Goal: Task Accomplishment & Management: Complete application form

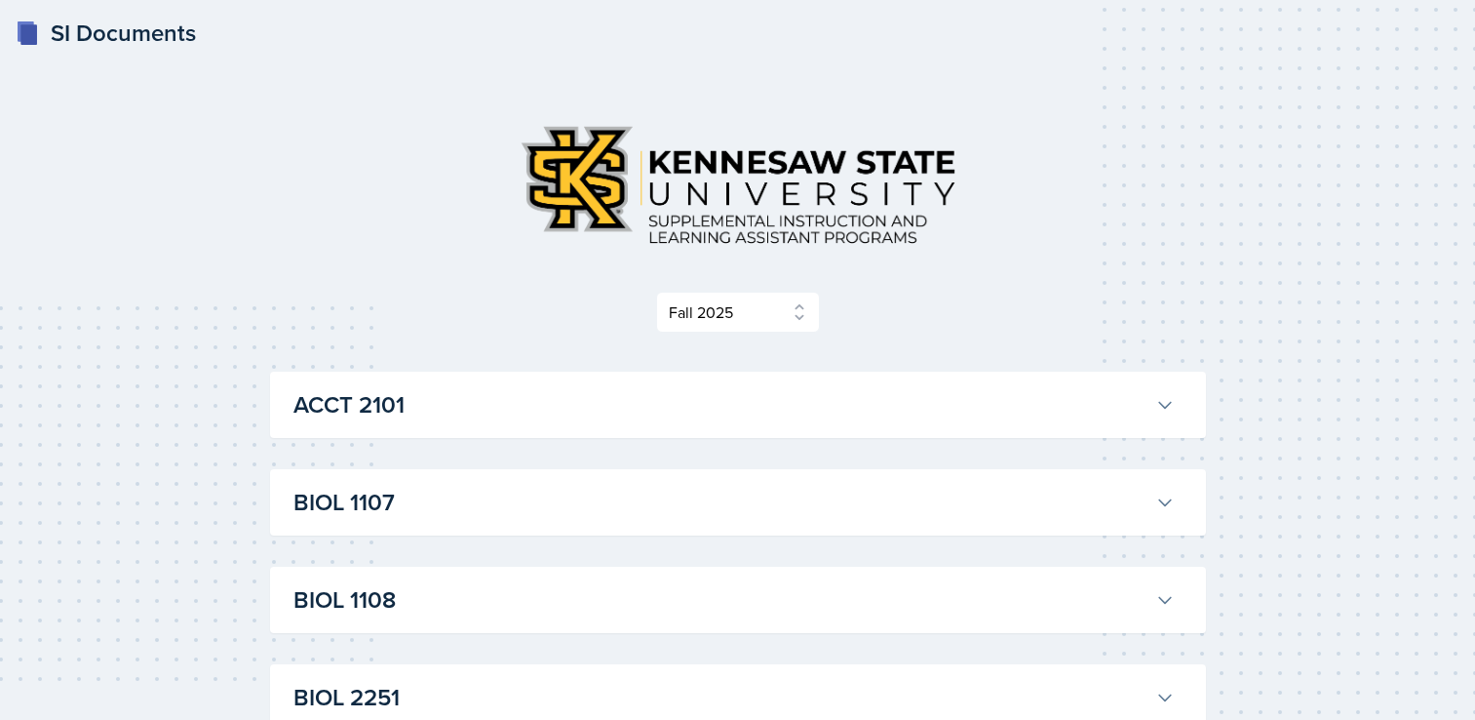
select select "2bed604d-1099-4043-b1bc-2365e8740244"
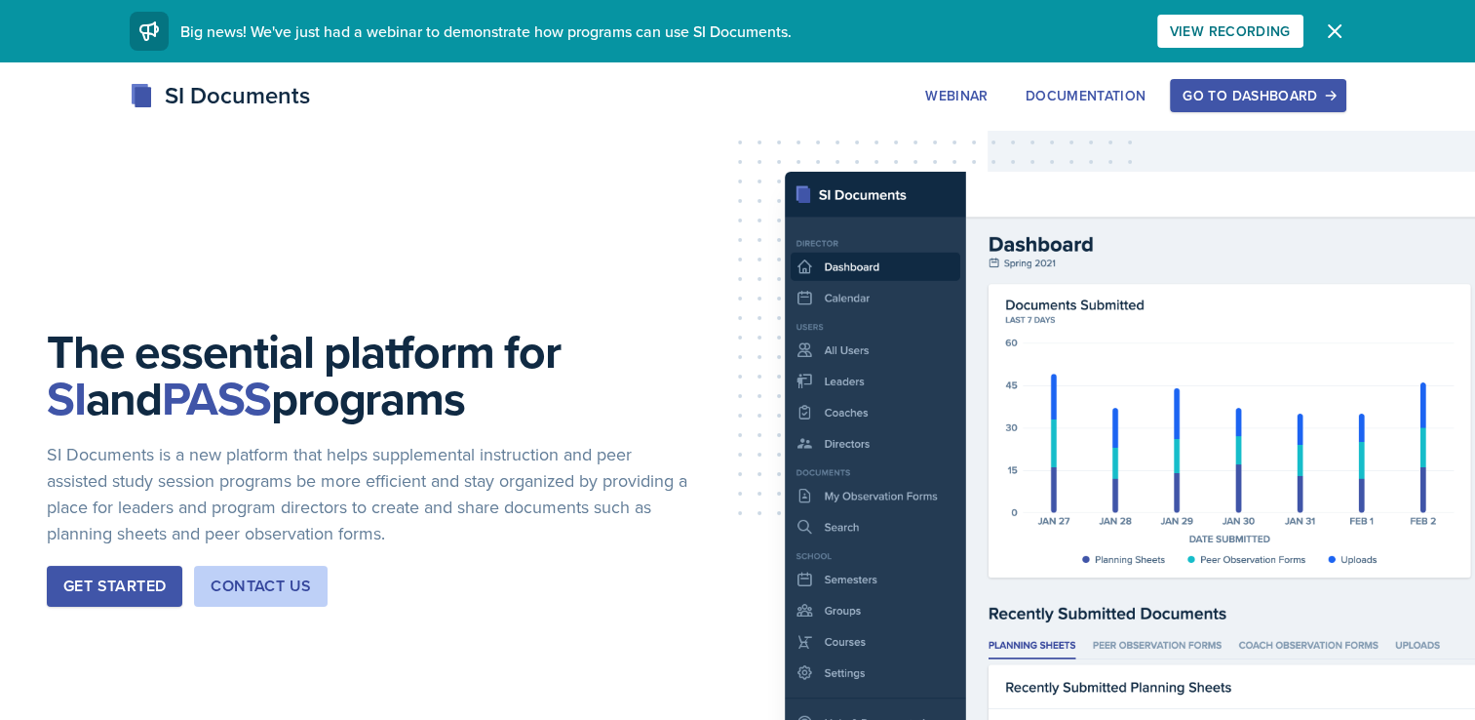
click at [1309, 90] on div "Go to Dashboard" at bounding box center [1258, 96] width 150 height 16
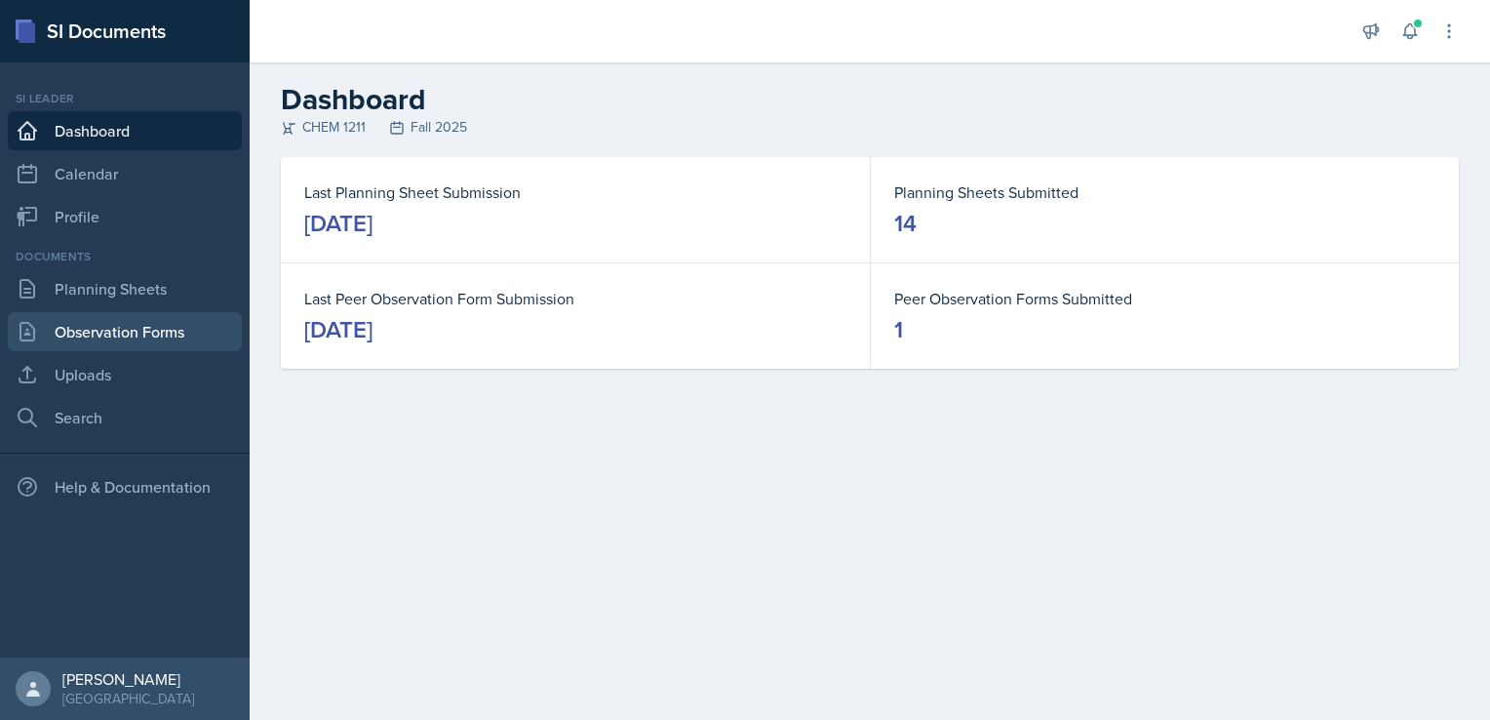
click at [134, 332] on link "Observation Forms" at bounding box center [125, 331] width 234 height 39
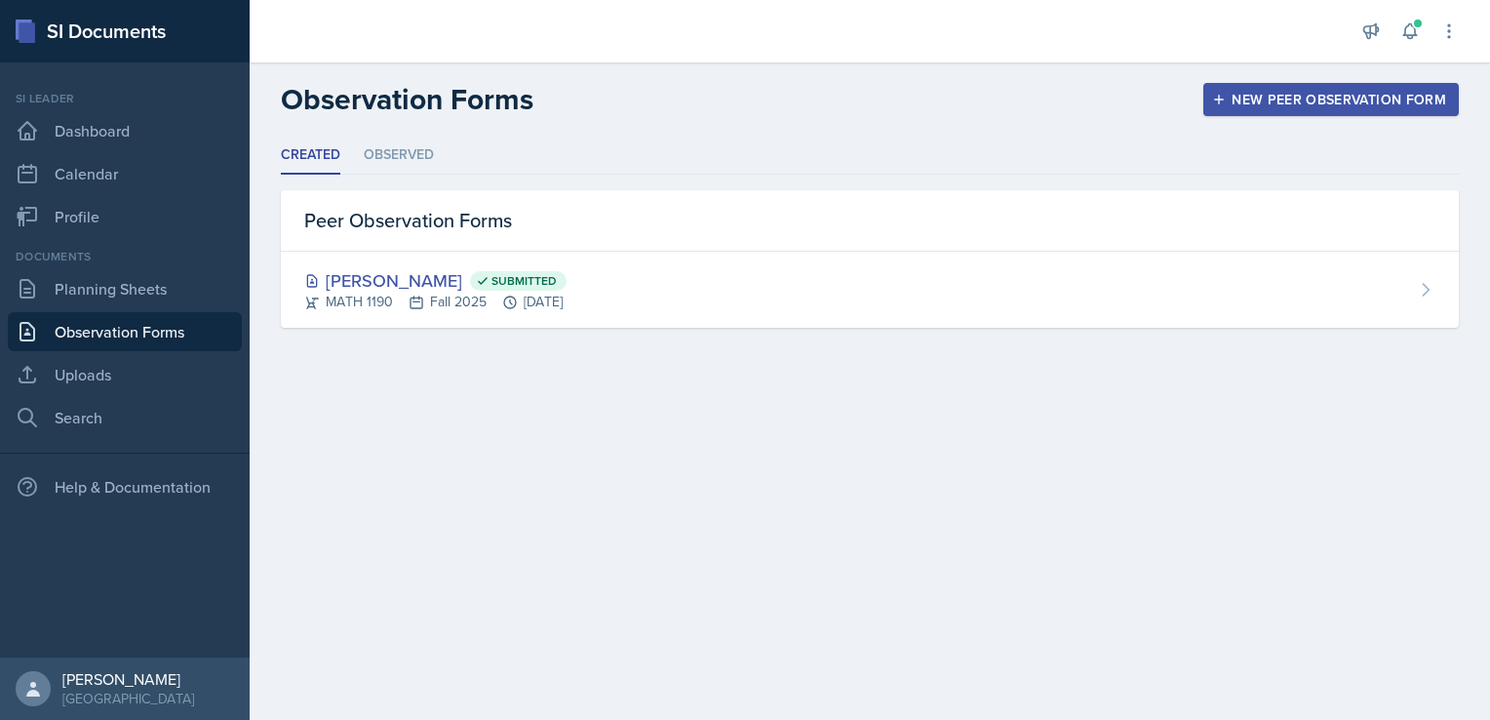
click at [1259, 112] on button "New Peer Observation Form" at bounding box center [1330, 99] width 255 height 33
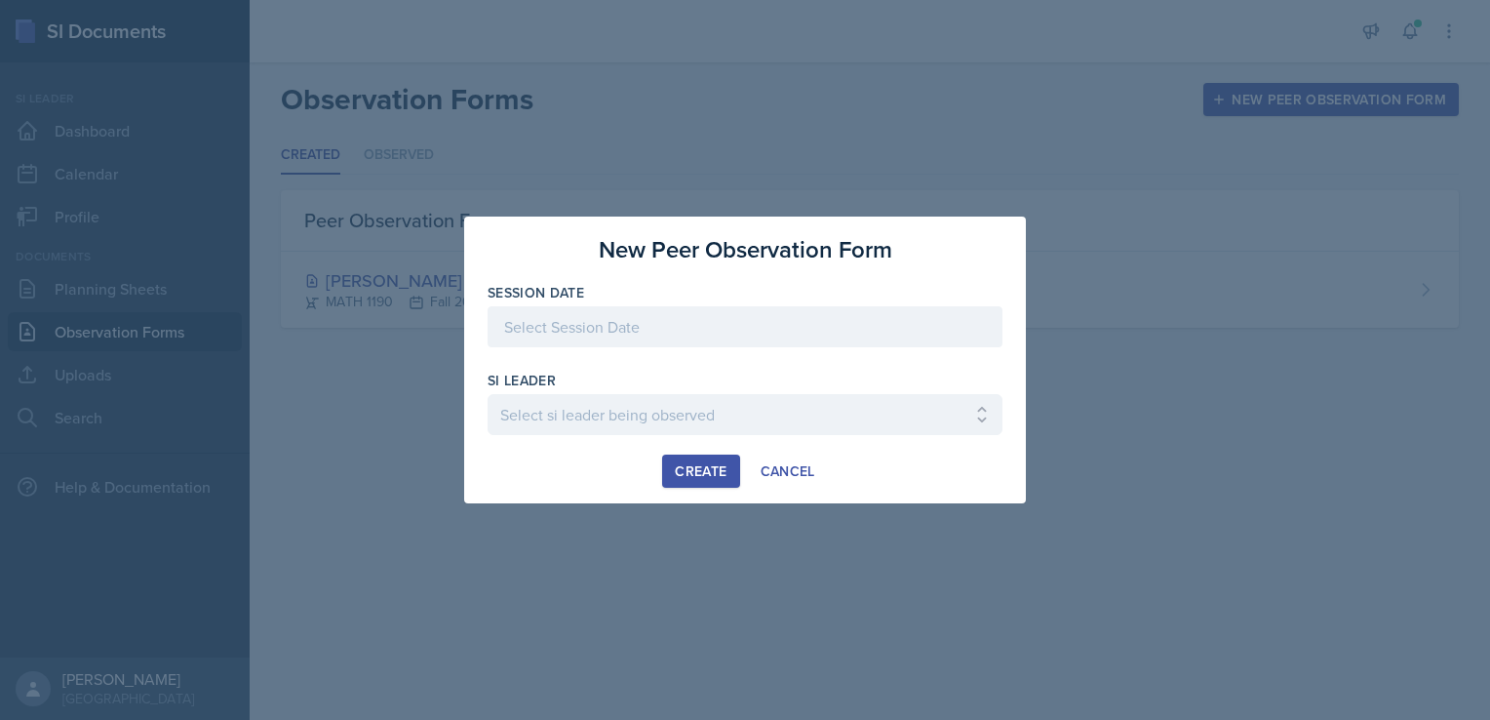
click at [769, 322] on div at bounding box center [745, 326] width 515 height 41
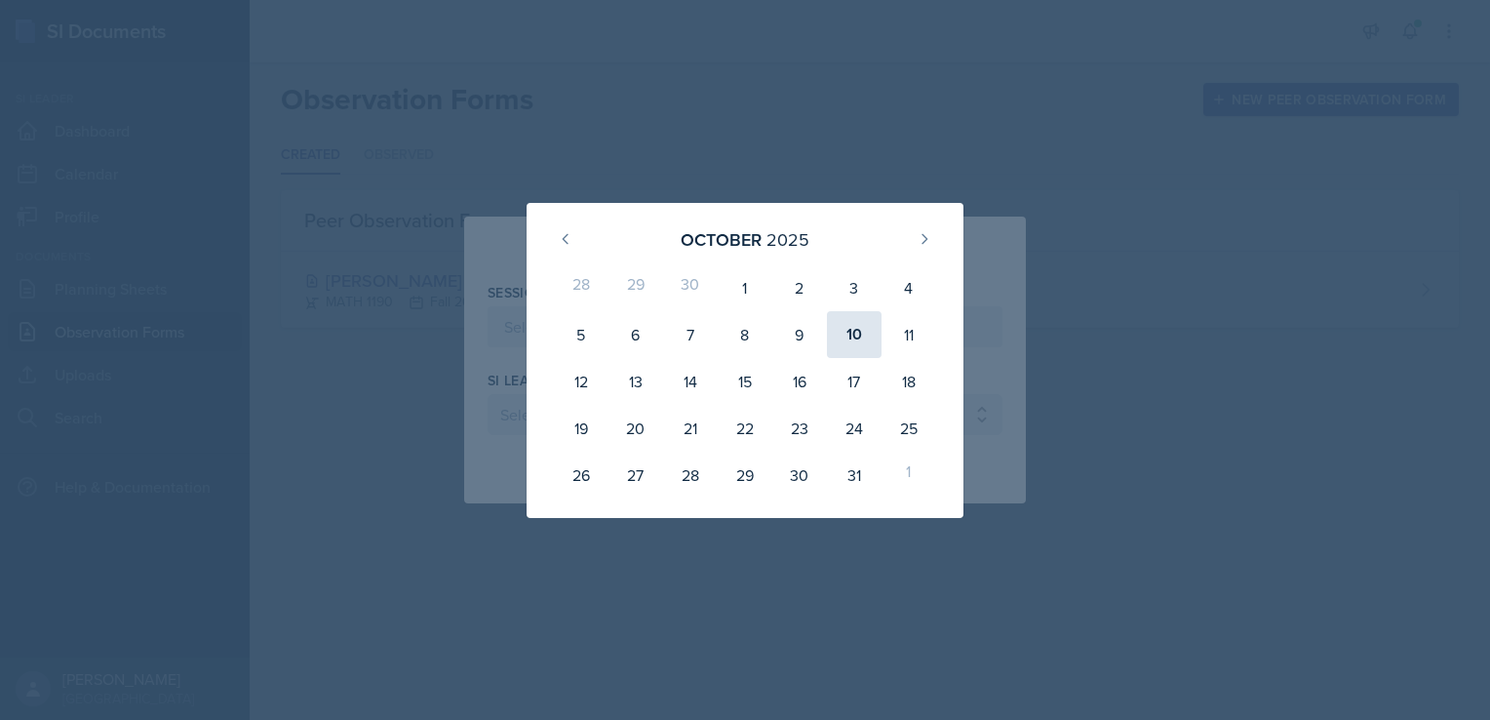
click at [853, 344] on div "10" at bounding box center [854, 334] width 55 height 47
type input "[DATE]"
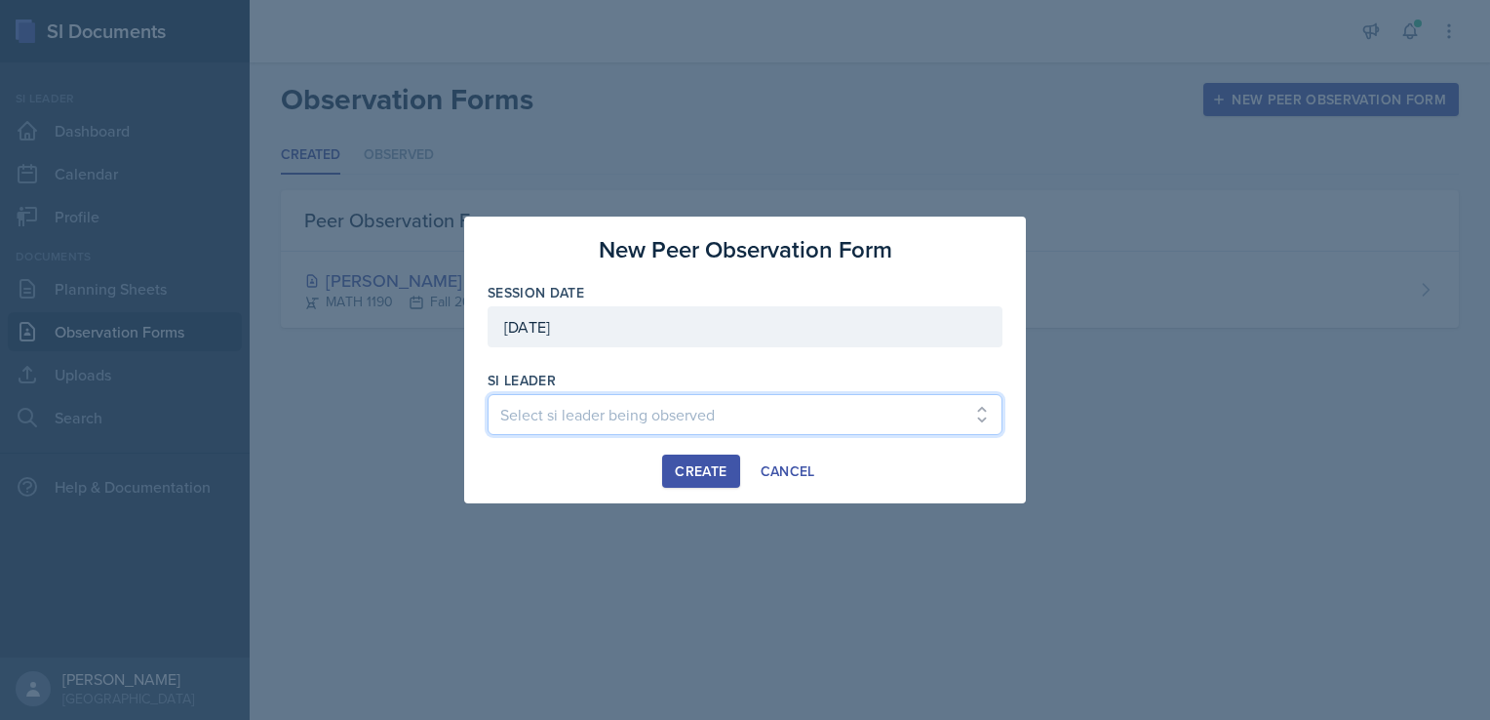
click at [744, 398] on select "Select si leader being observed [PERSON_NAME] / PSYC 2500 / The Phantoms of The…" at bounding box center [745, 414] width 515 height 41
select select "a46de909-c9f8-455f-9b7a-b85a403d3af4"
click at [488, 394] on select "Select si leader being observed [PERSON_NAME] / PSYC 2500 / The Phantoms of The…" at bounding box center [745, 414] width 515 height 41
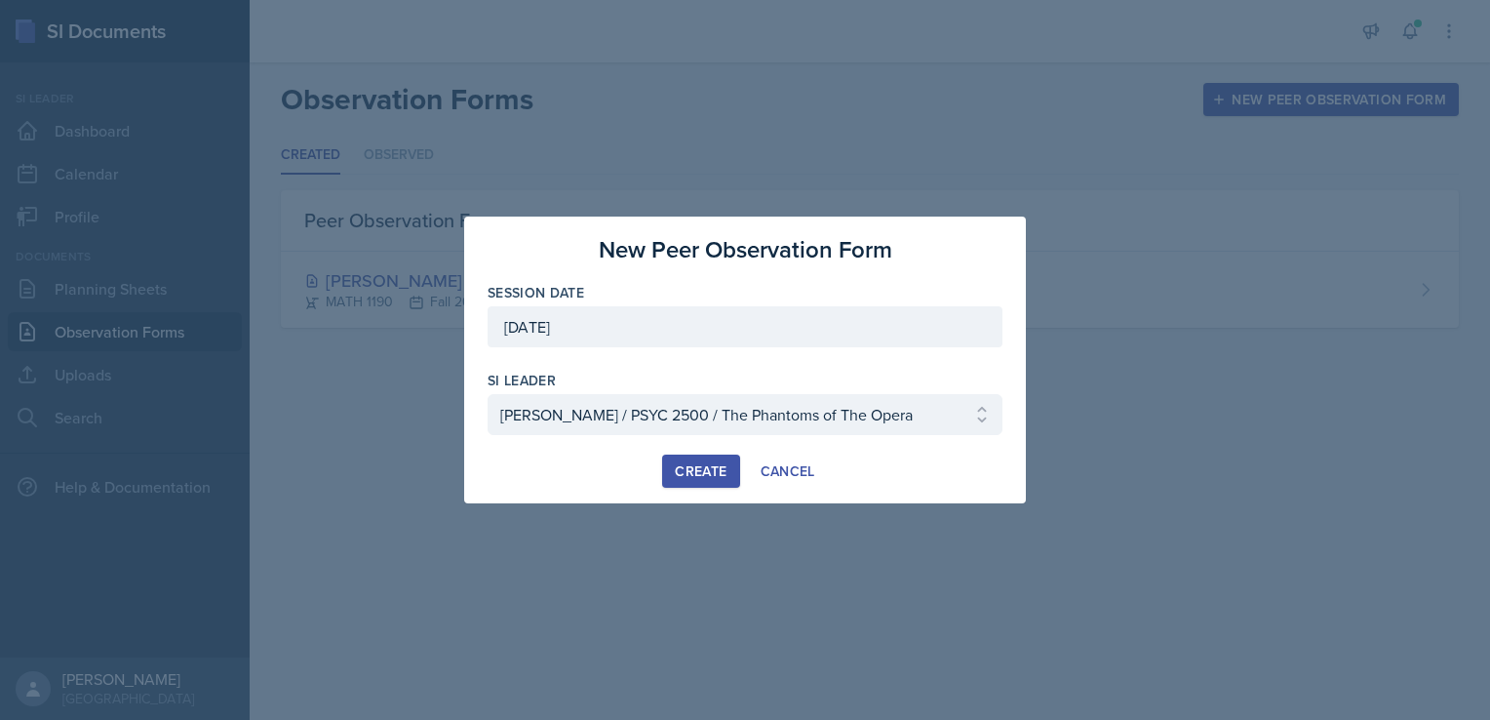
click at [709, 478] on div "Create" at bounding box center [701, 471] width 52 height 16
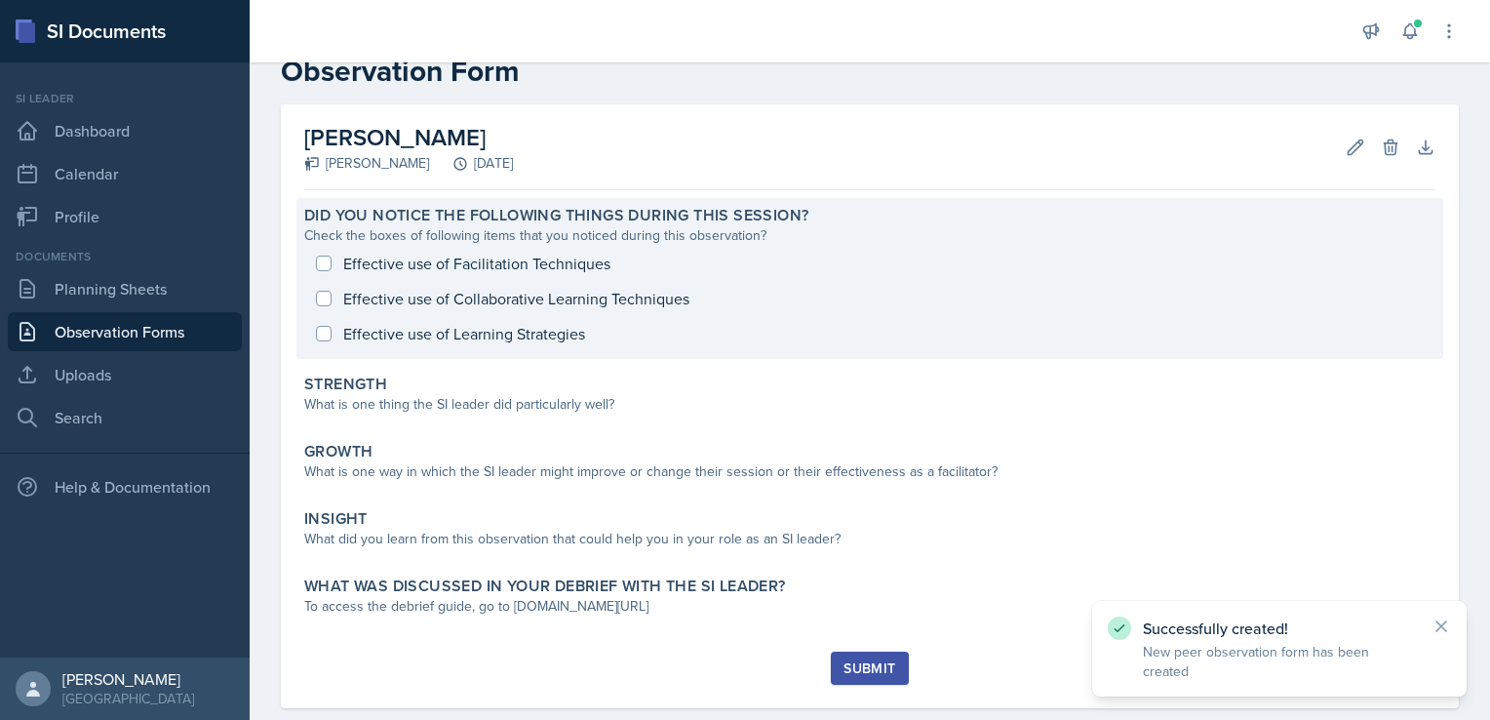
scroll to position [51, 0]
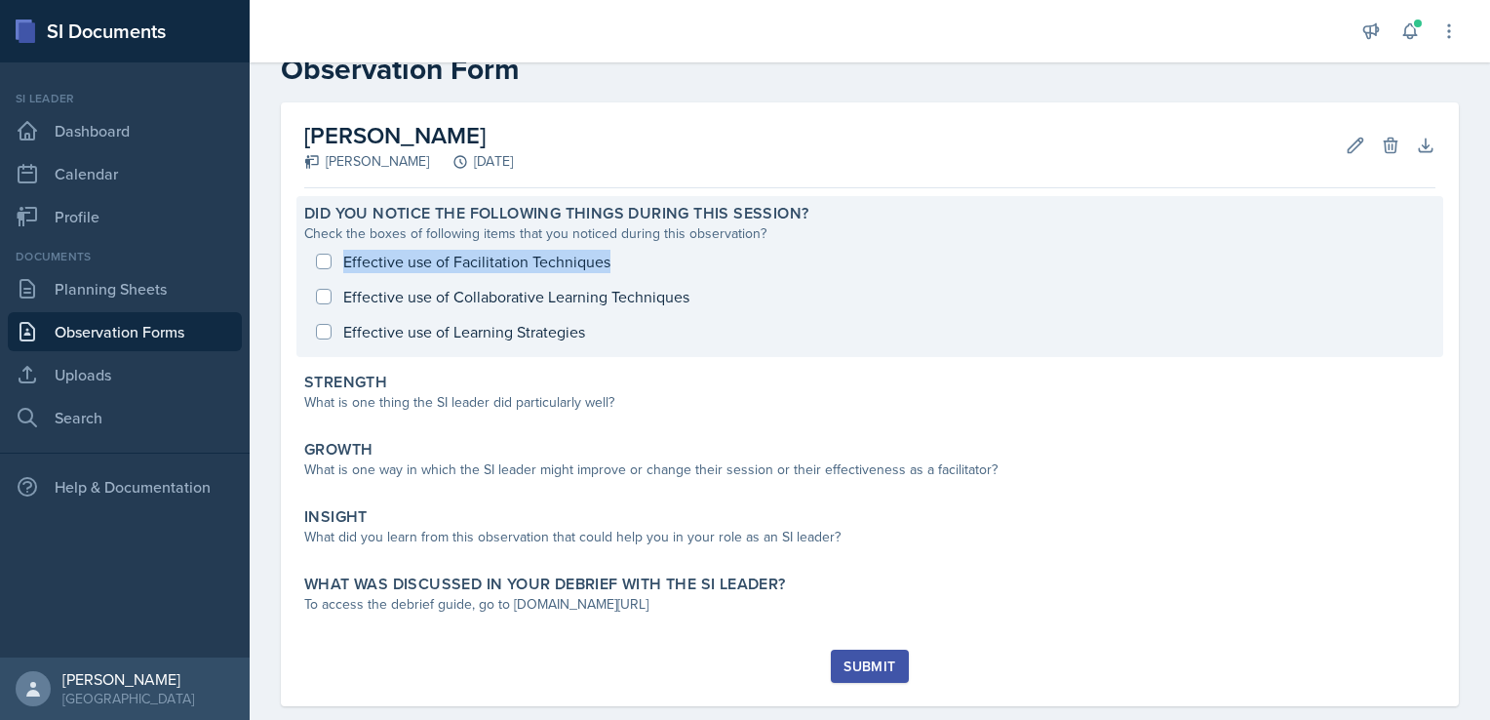
drag, startPoint x: 326, startPoint y: 263, endPoint x: 323, endPoint y: 298, distance: 35.2
click at [323, 298] on div "Effective use of Facilitation Techniques Effective use of Collaborative Learnin…" at bounding box center [869, 296] width 1131 height 105
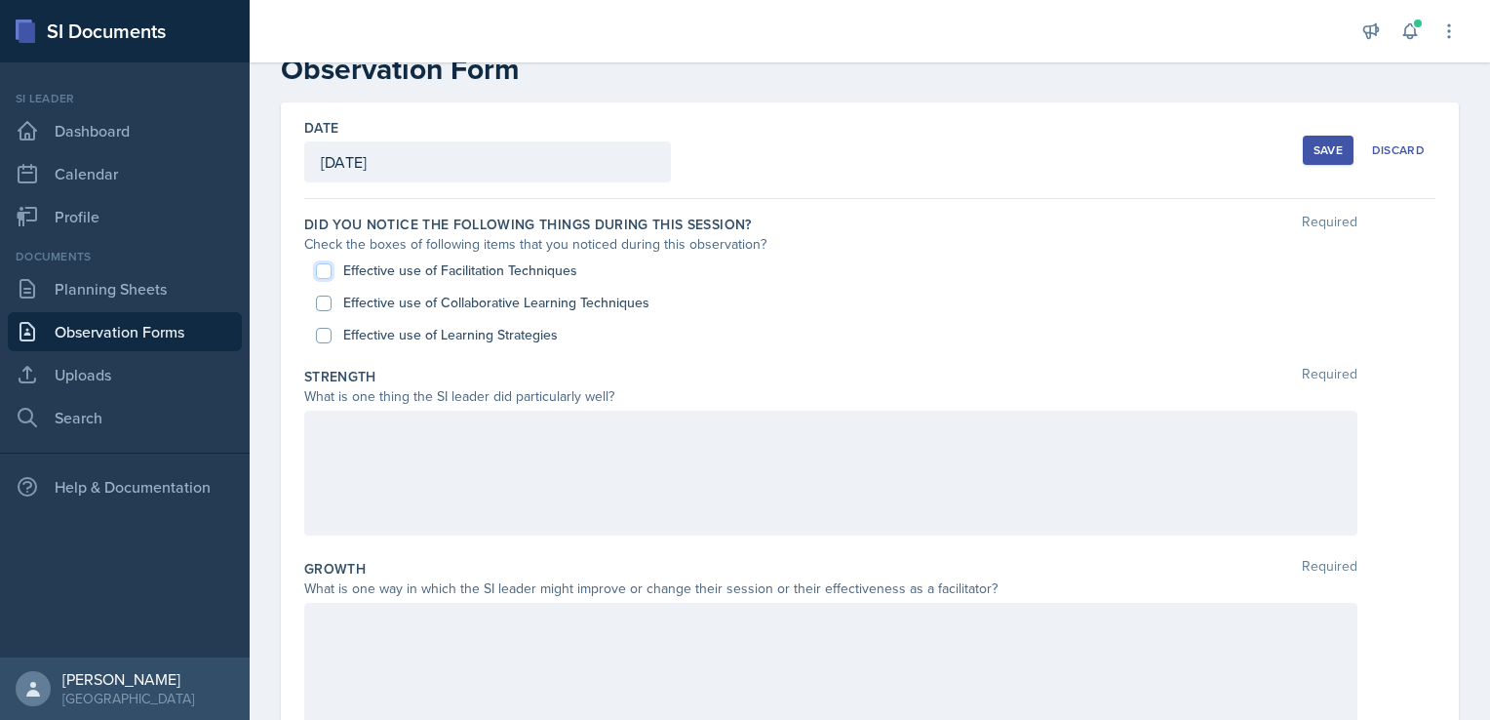
click at [324, 270] on input "Effective use of Facilitation Techniques" at bounding box center [324, 271] width 16 height 16
checkbox input "true"
click at [323, 303] on input "Effective use of Collaborative Learning Techniques" at bounding box center [324, 303] width 16 height 16
checkbox input "true"
click at [320, 339] on input "Effective use of Learning Strategies" at bounding box center [324, 336] width 16 height 16
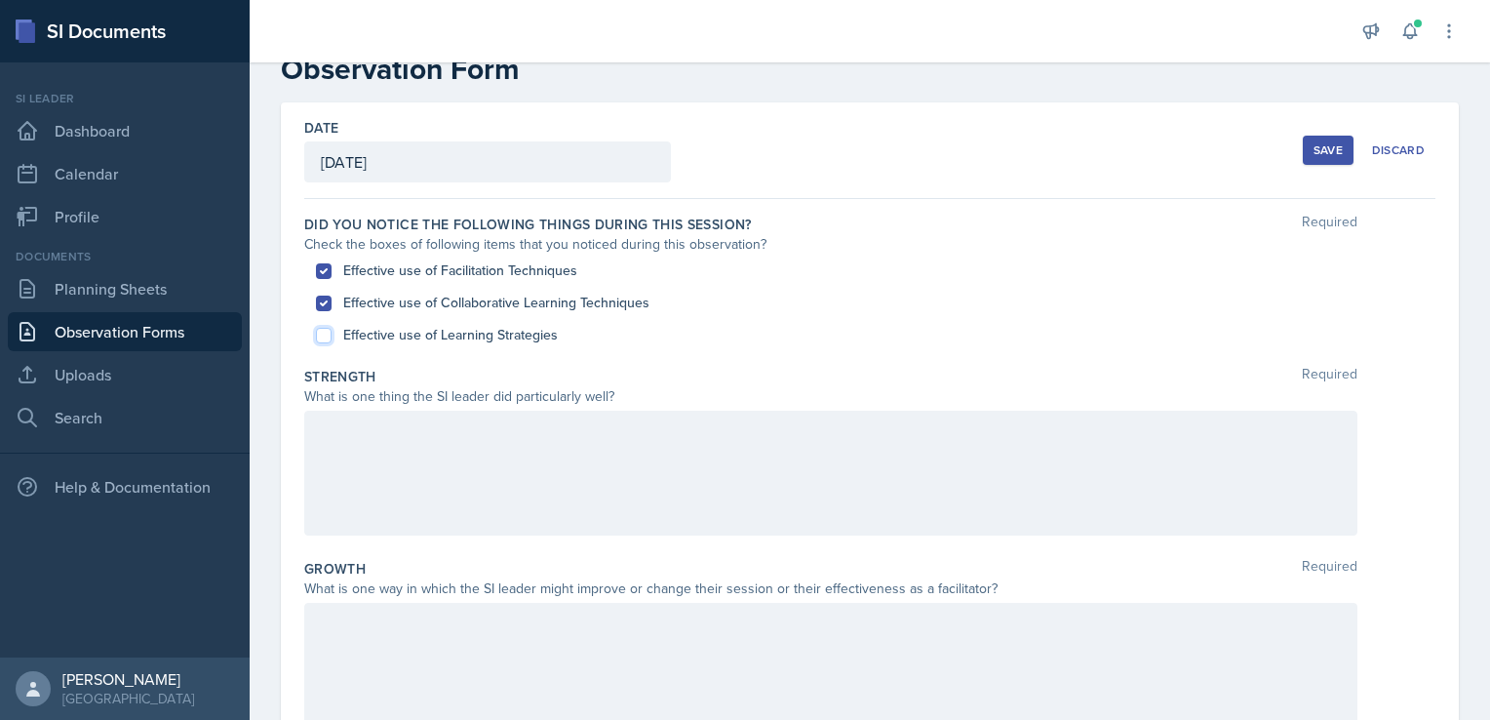
checkbox input "true"
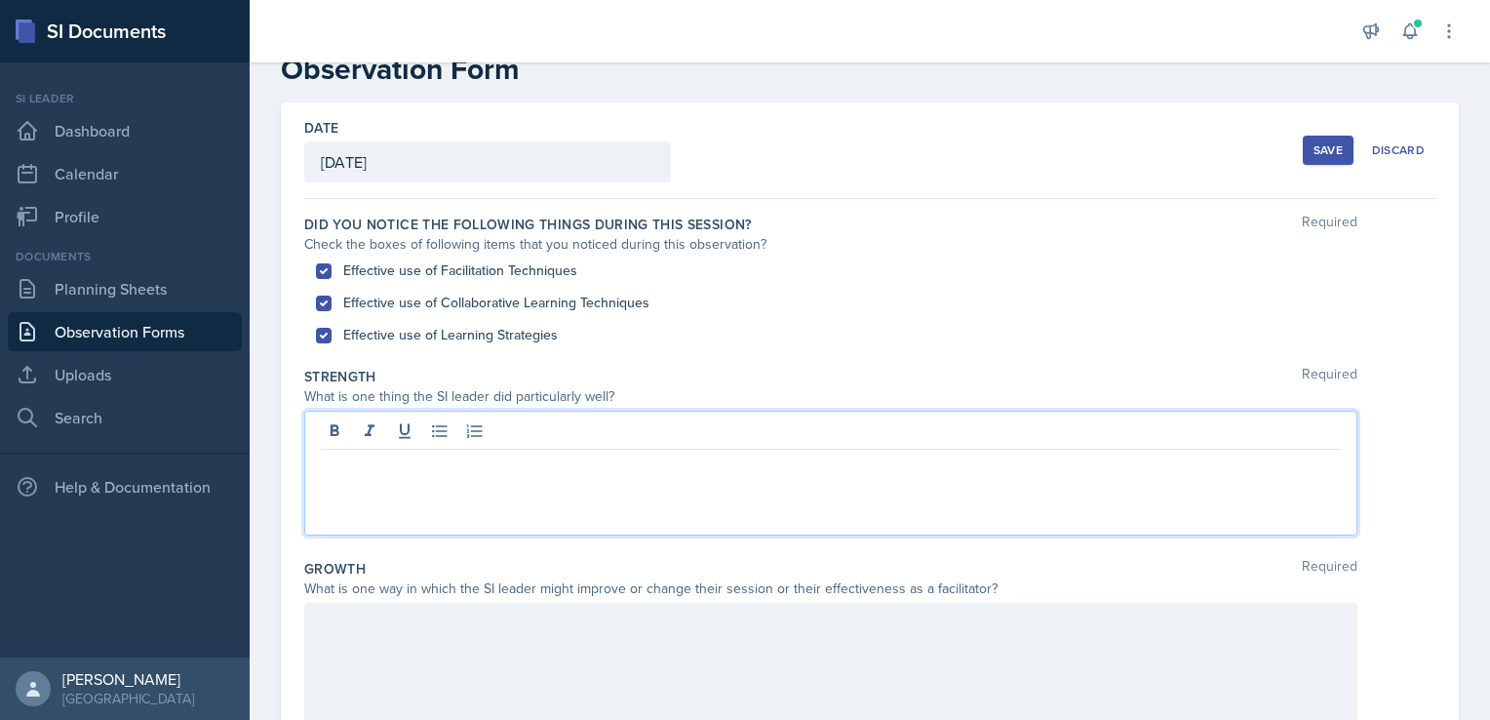
click at [412, 453] on p at bounding box center [831, 464] width 1020 height 23
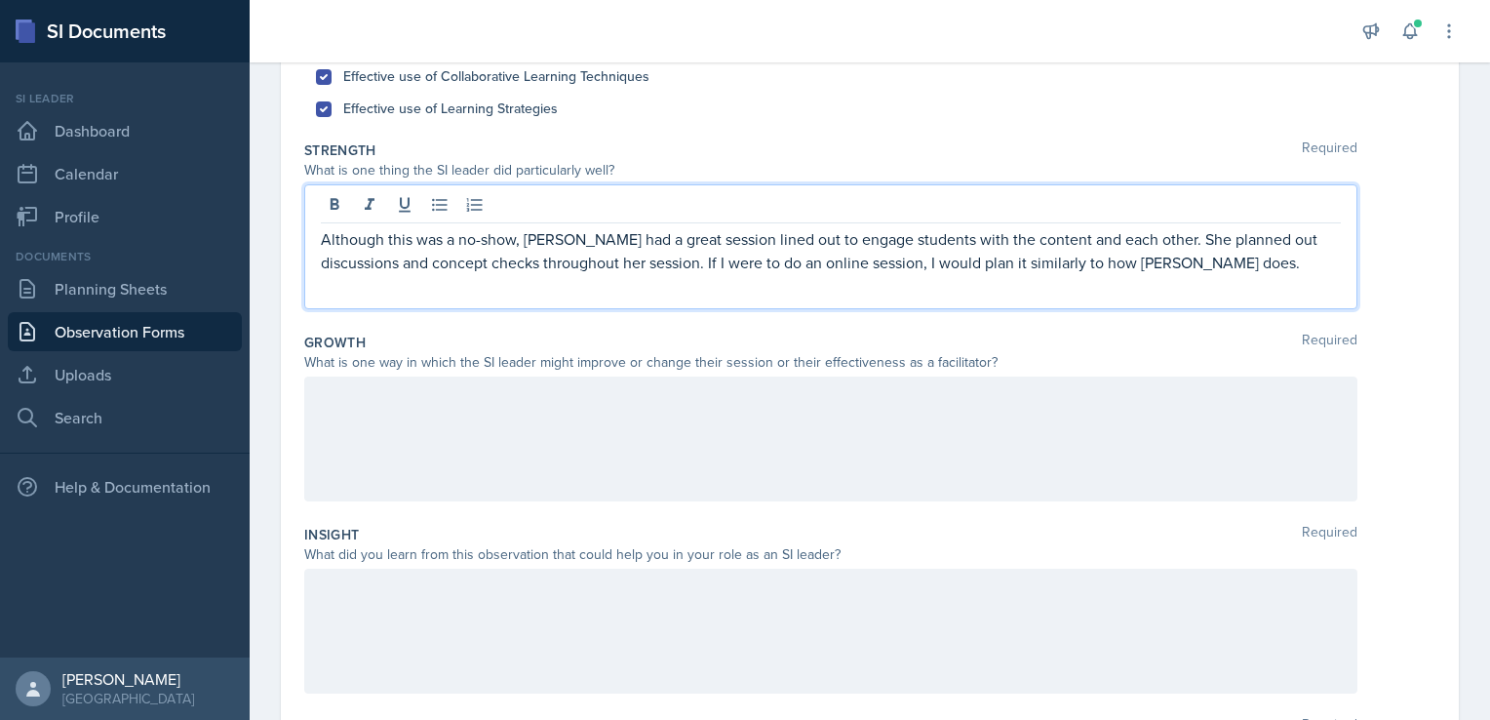
scroll to position [281, 0]
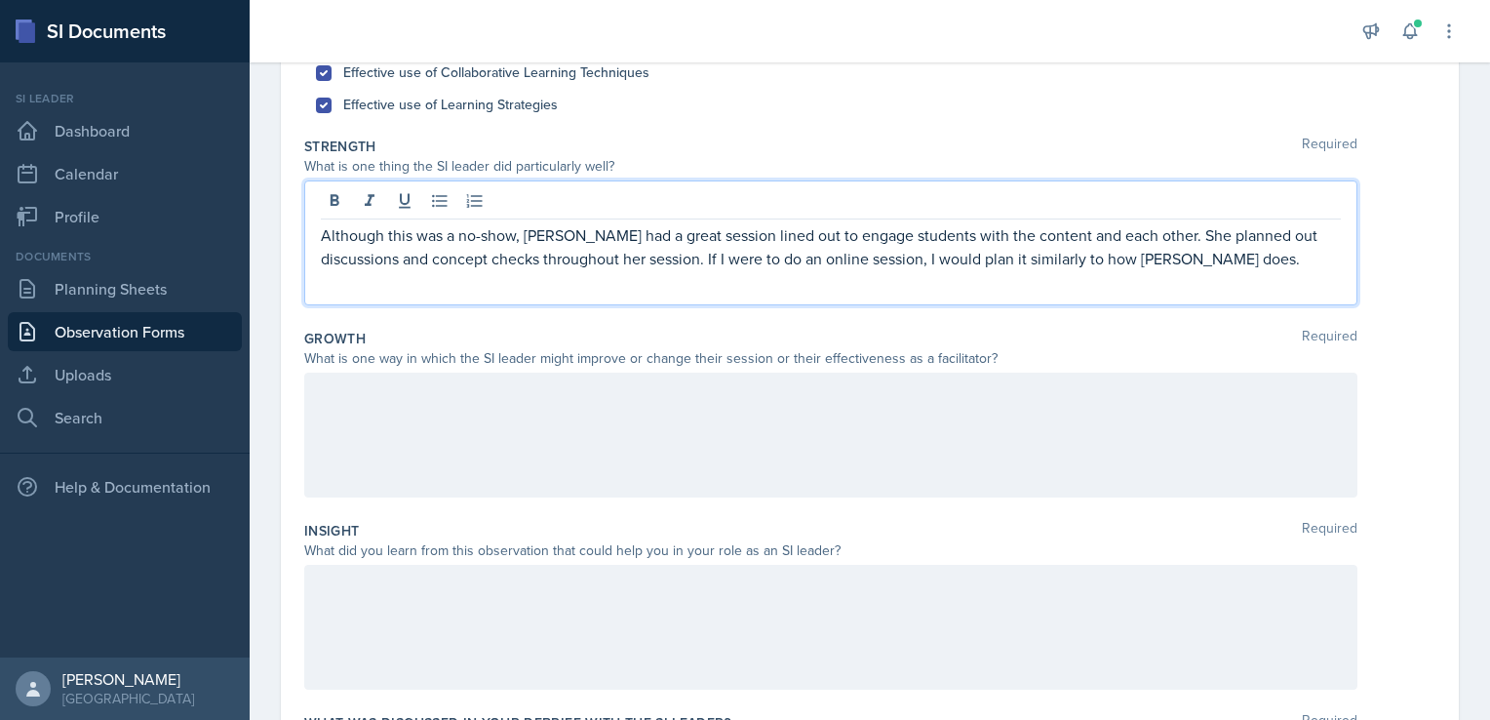
click at [439, 390] on p at bounding box center [831, 392] width 1020 height 23
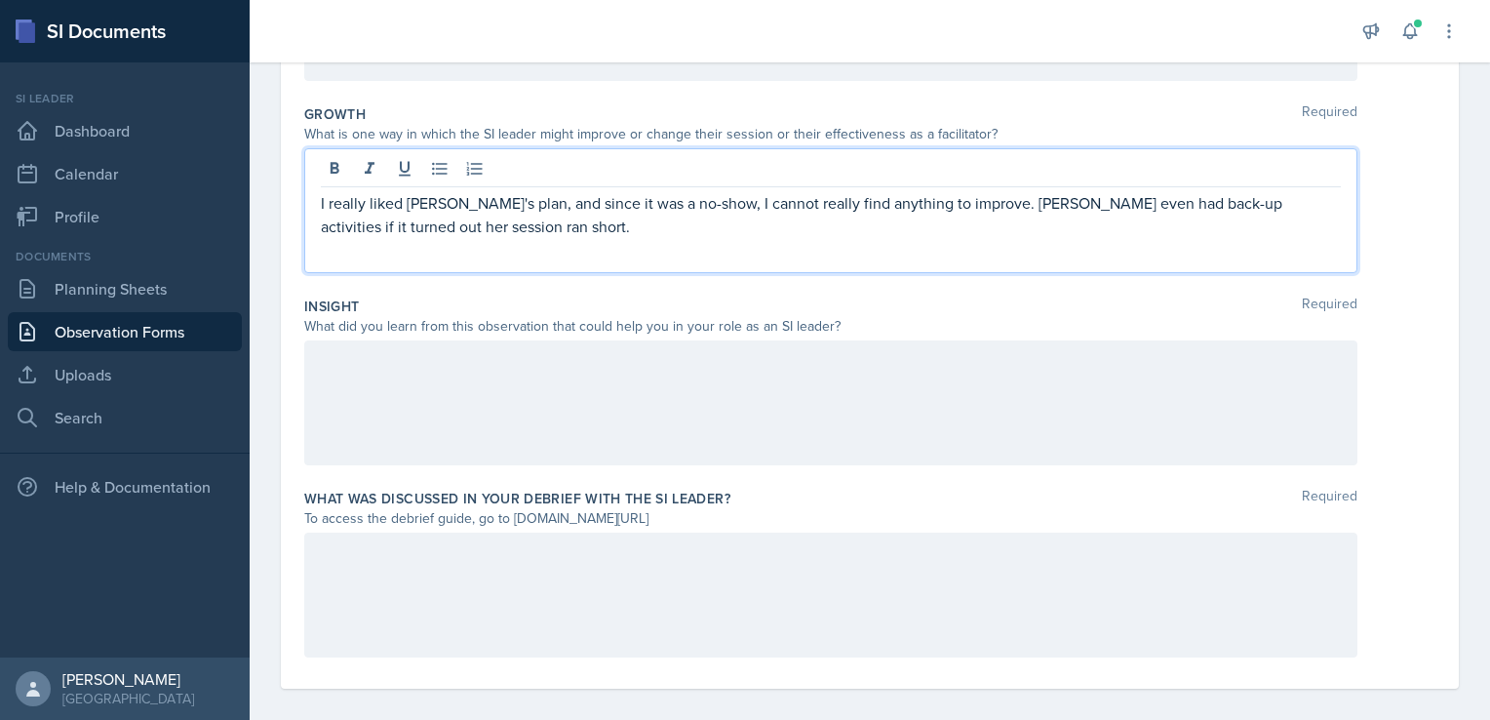
scroll to position [519, 0]
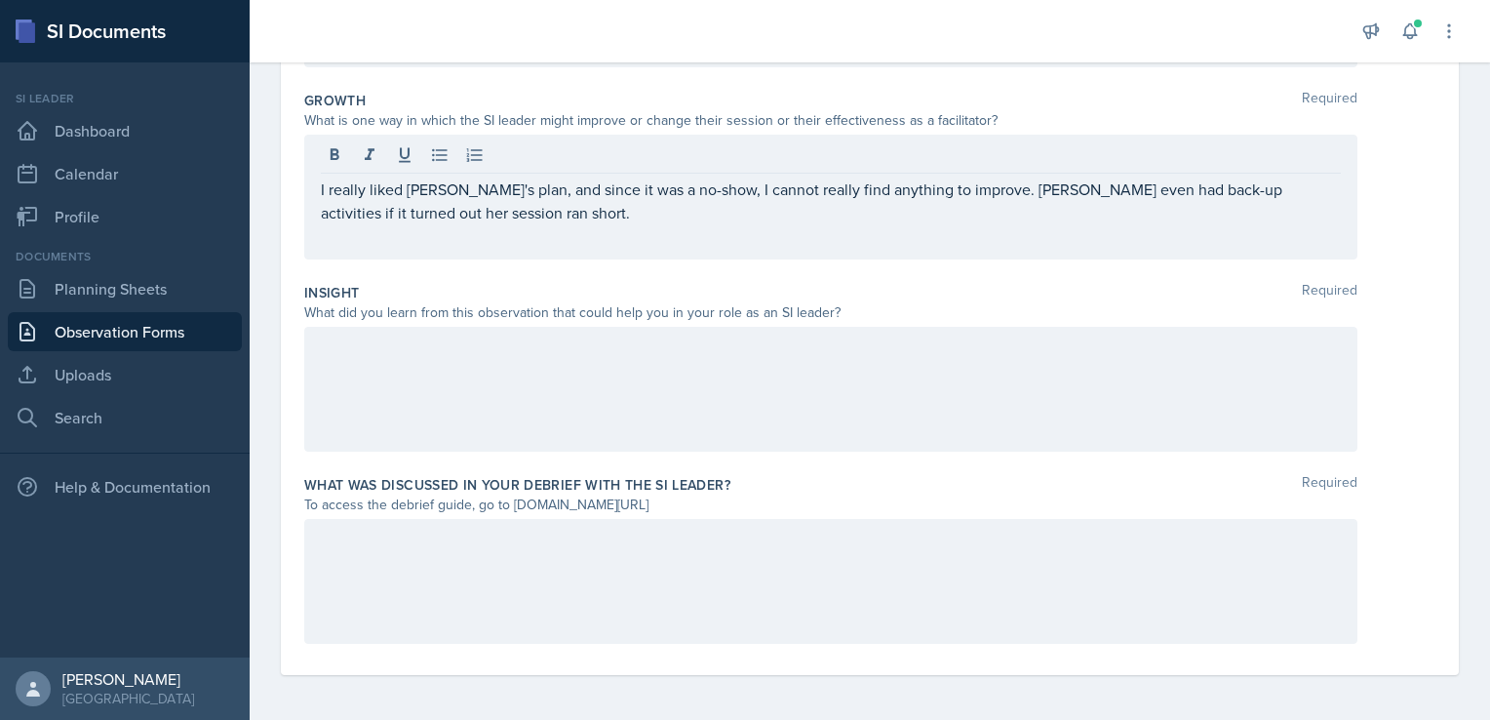
click at [388, 379] on div at bounding box center [830, 389] width 1053 height 125
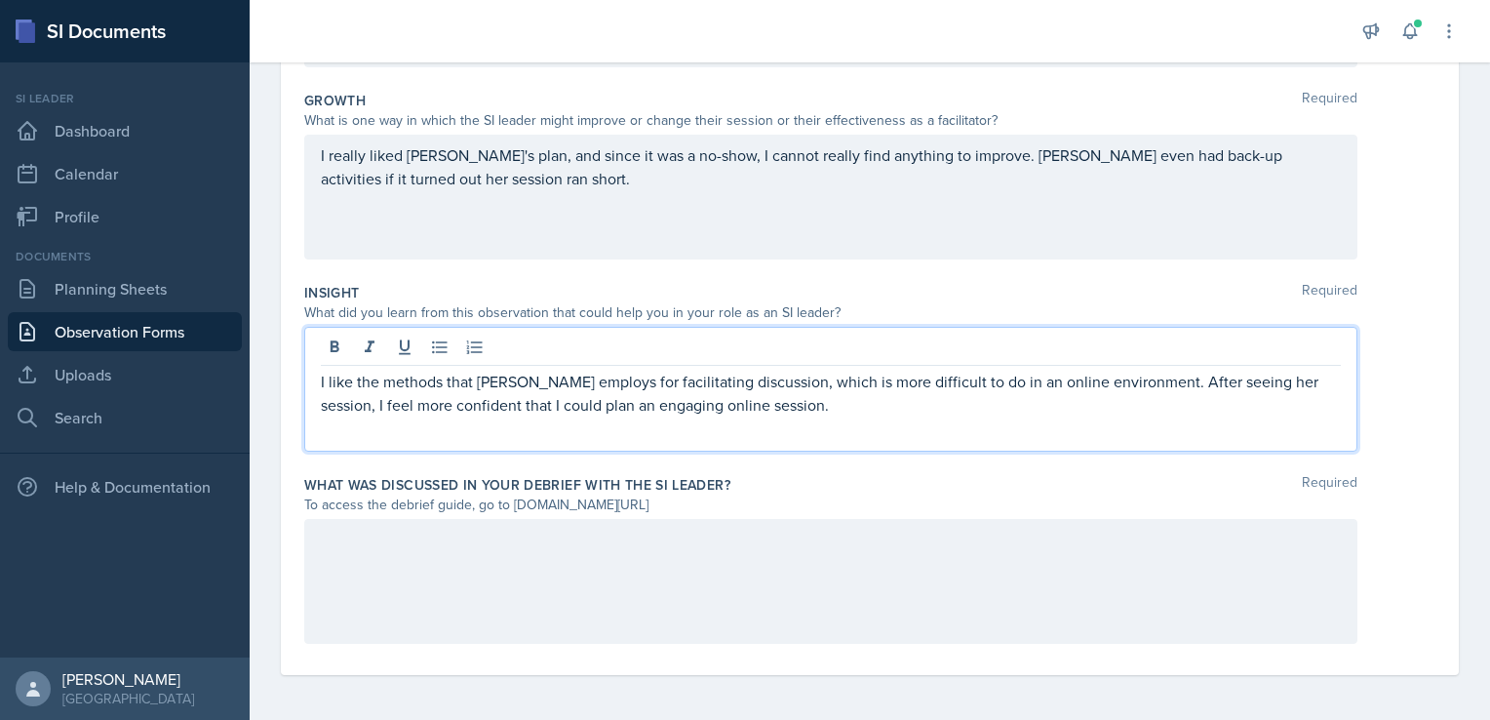
click at [466, 567] on div at bounding box center [830, 581] width 1053 height 125
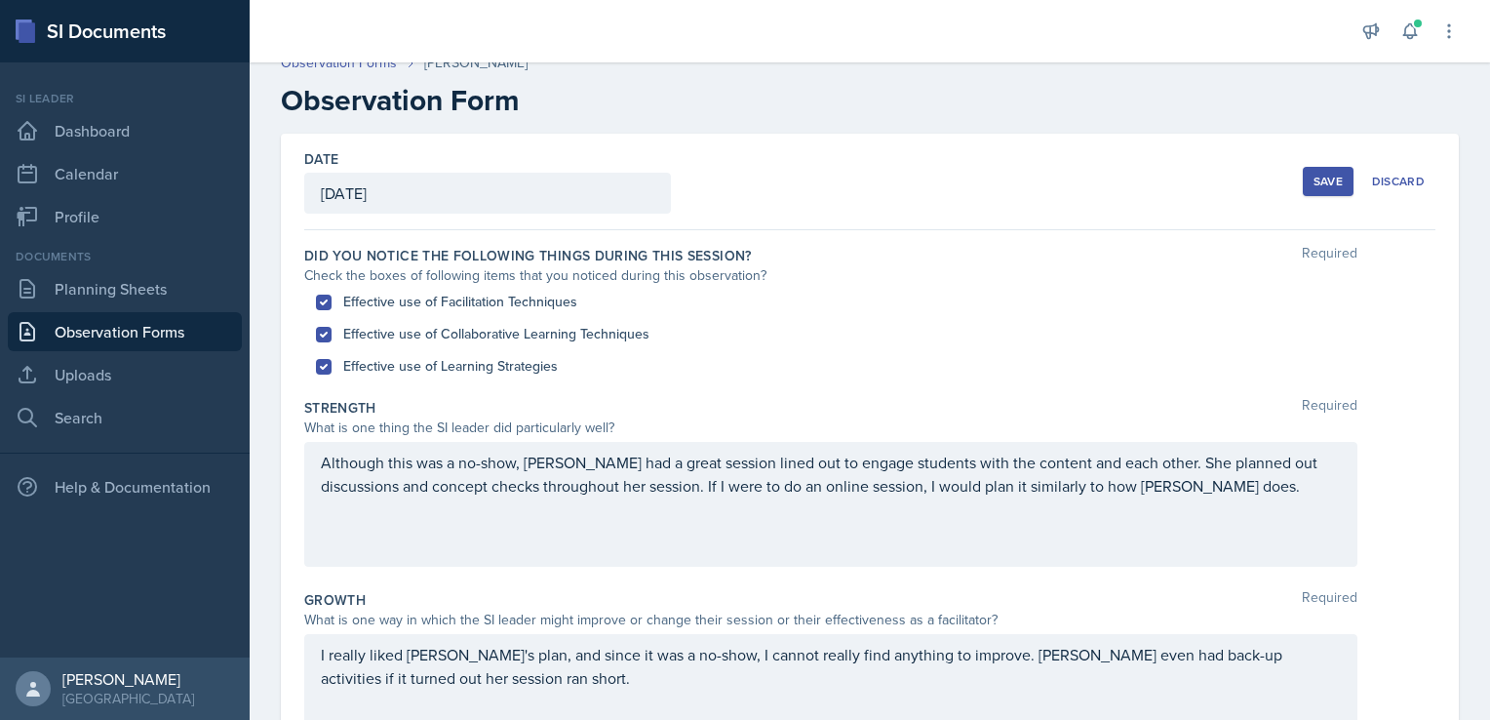
scroll to position [0, 0]
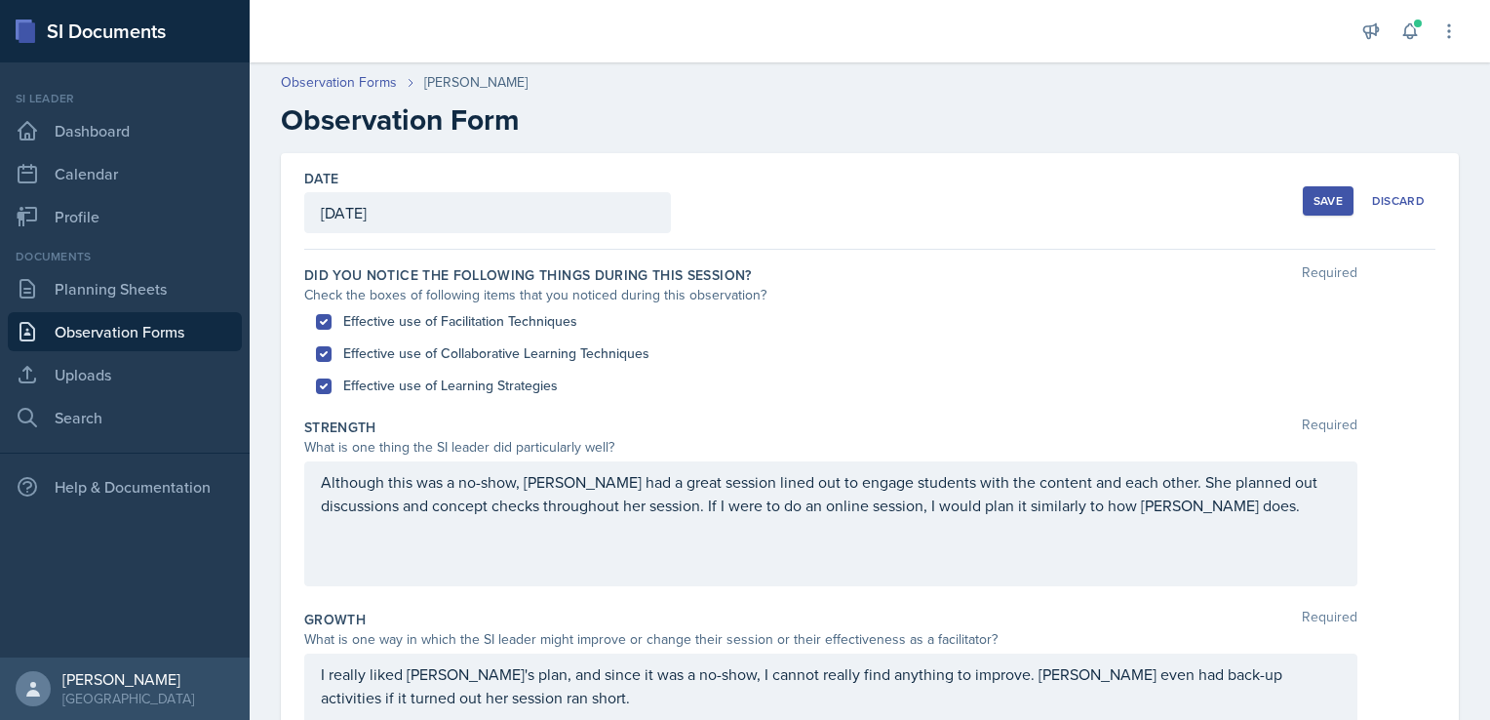
click at [1313, 203] on div "Save" at bounding box center [1327, 201] width 29 height 16
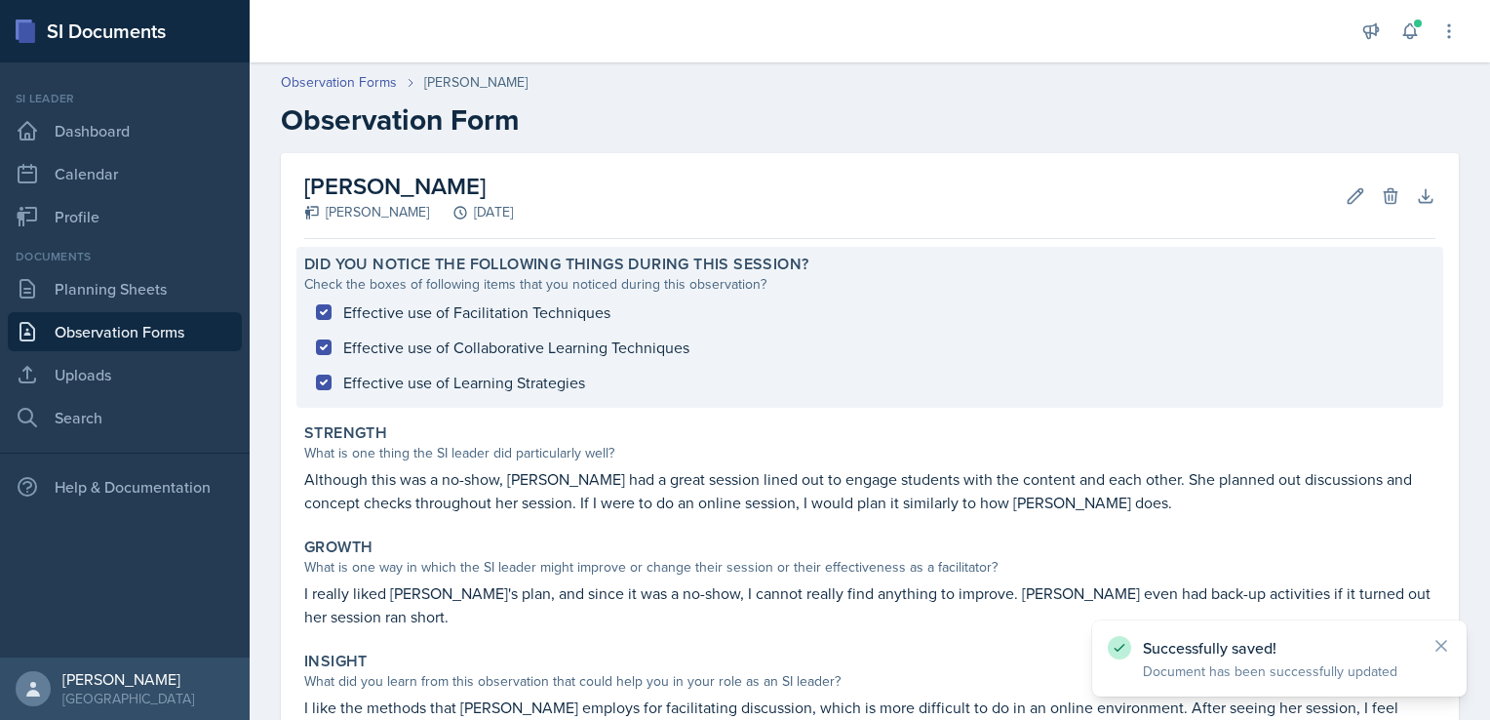
scroll to position [269, 0]
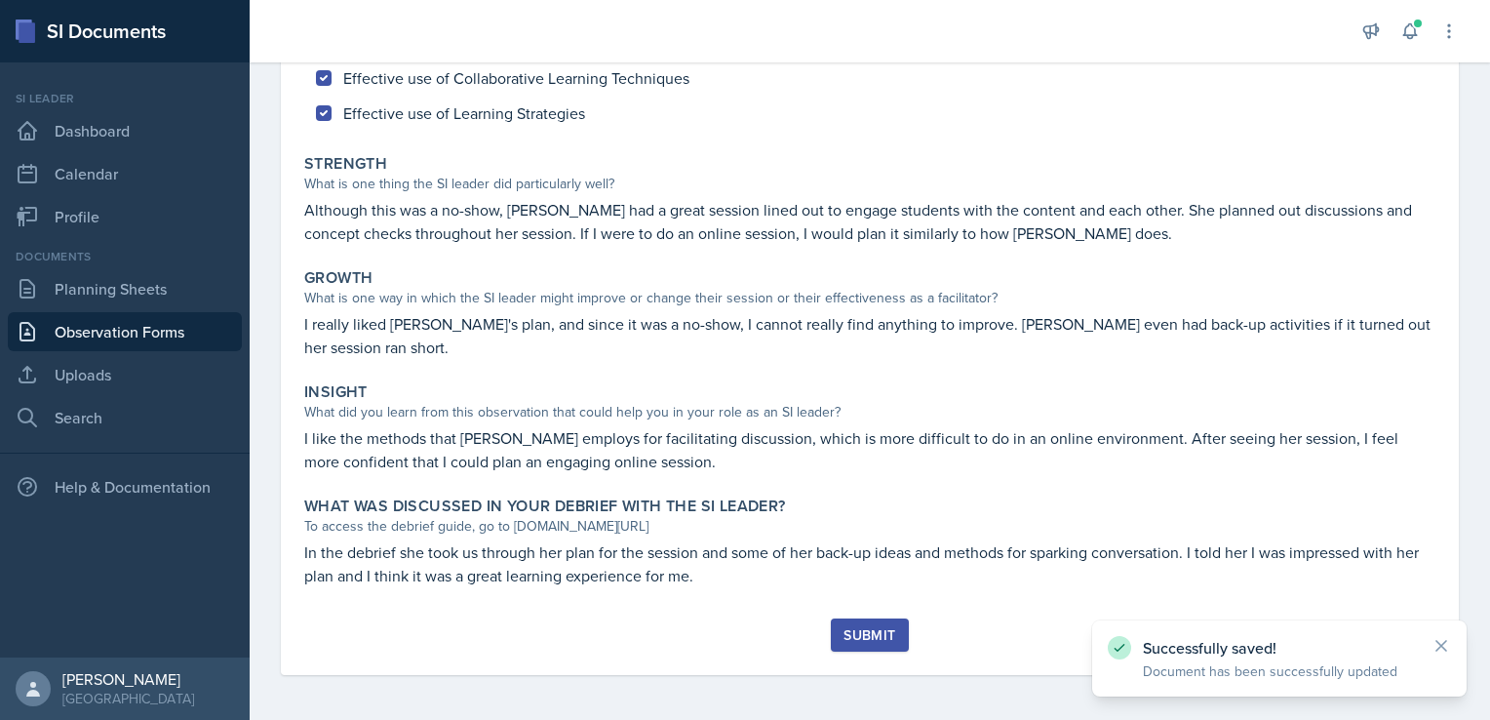
click at [852, 620] on button "Submit" at bounding box center [869, 634] width 77 height 33
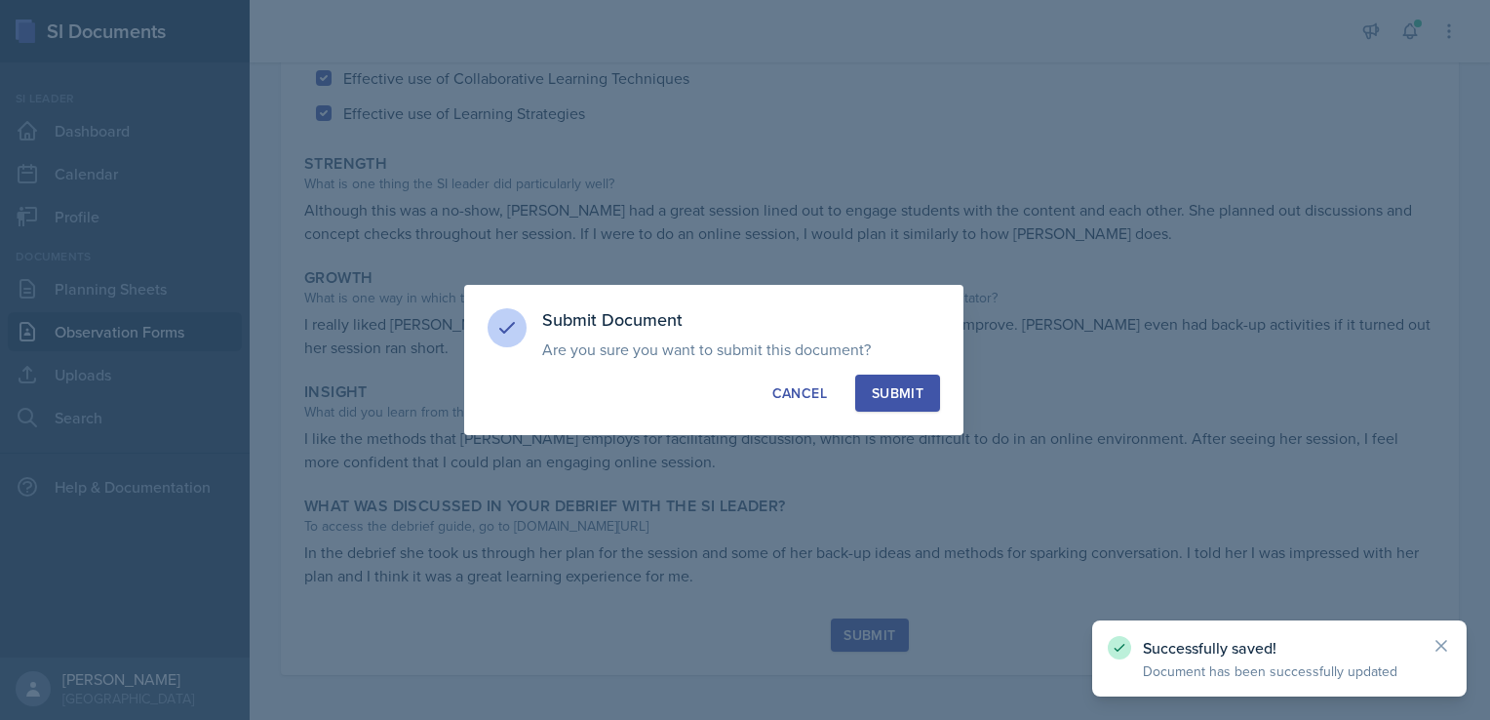
click at [899, 381] on button "Submit" at bounding box center [897, 392] width 85 height 37
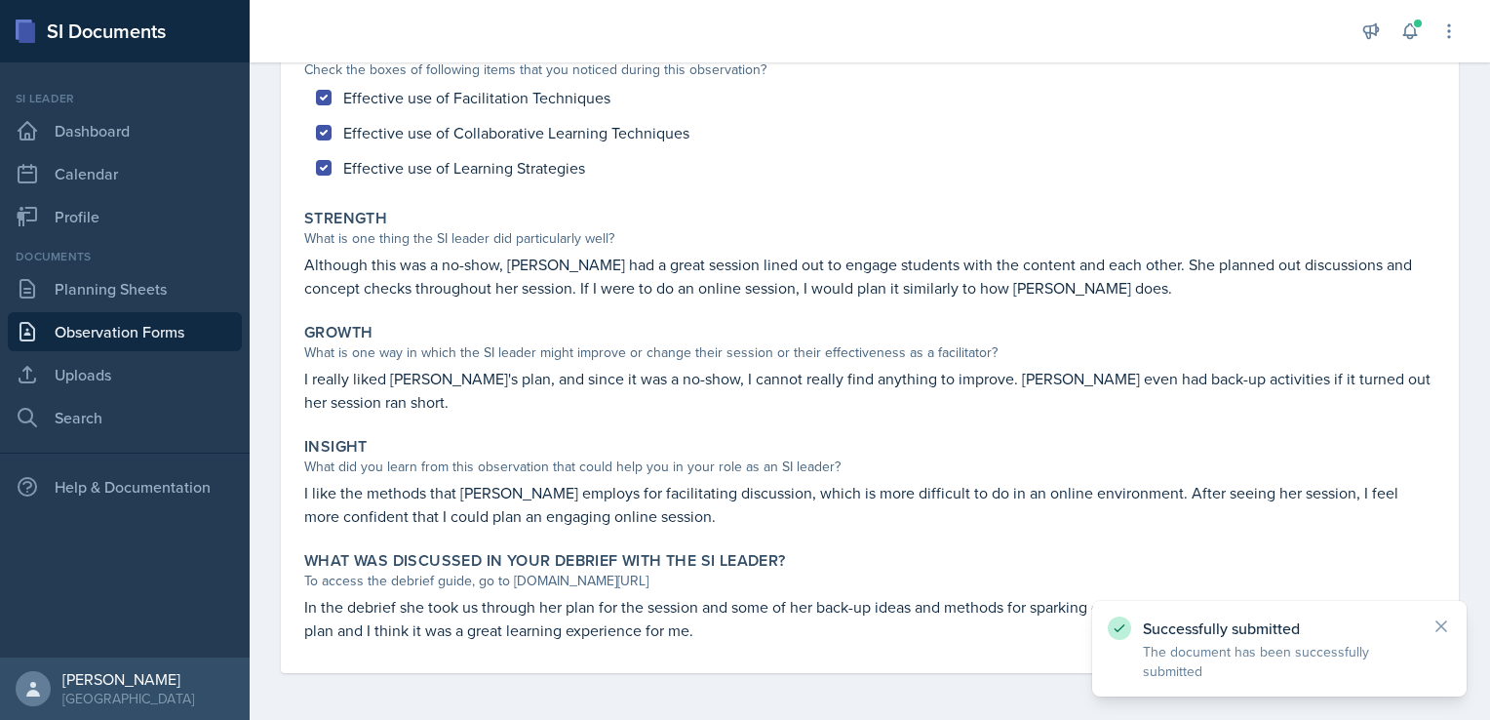
scroll to position [214, 0]
click at [120, 125] on link "Dashboard" at bounding box center [125, 130] width 234 height 39
